Goal: Information Seeking & Learning: Learn about a topic

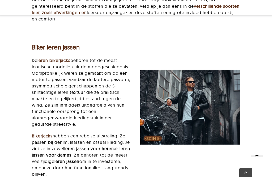
scroll to position [444, 0]
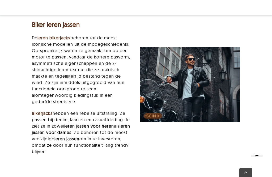
click at [163, 110] on img "Biker leren jassen" at bounding box center [190, 84] width 100 height 75
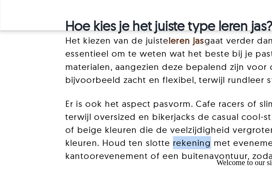
scroll to position [4786, 0]
